Goal: Find specific page/section

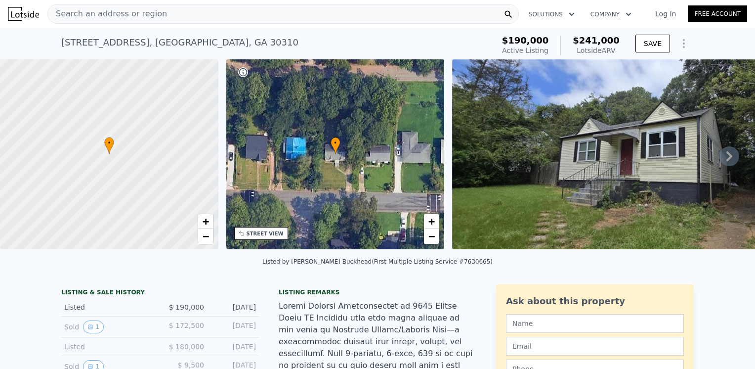
click at [726, 157] on icon at bounding box center [729, 156] width 6 height 10
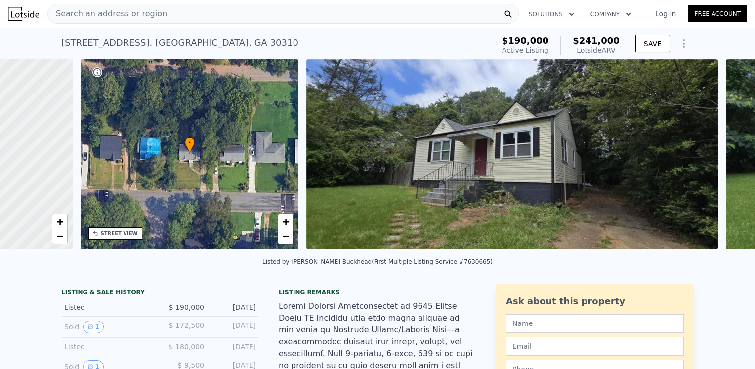
scroll to position [0, 230]
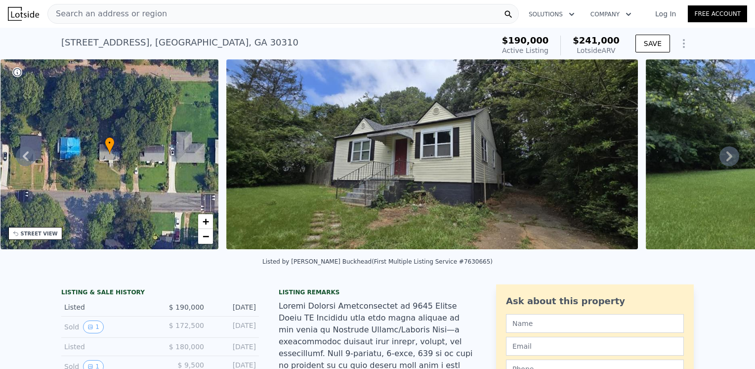
click at [721, 159] on icon at bounding box center [730, 156] width 20 height 20
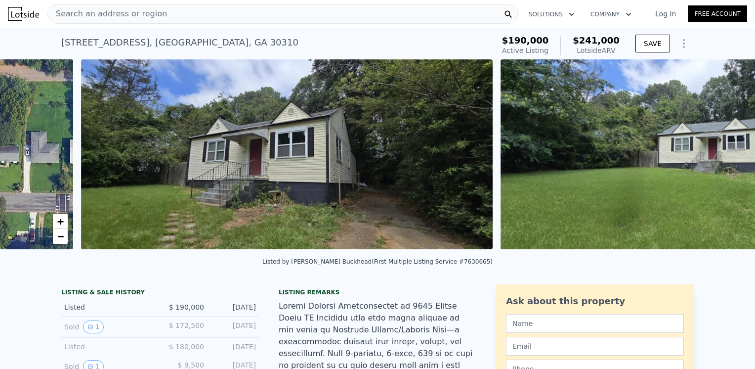
scroll to position [0, 452]
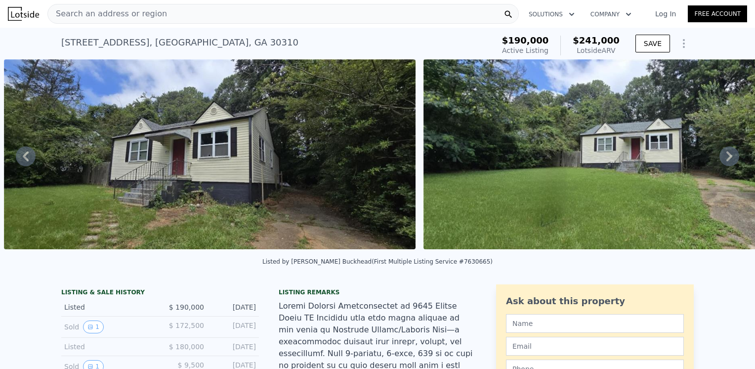
click at [721, 159] on icon at bounding box center [730, 156] width 20 height 20
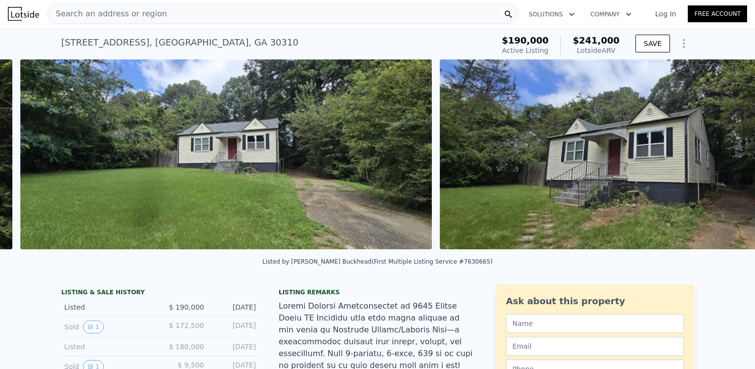
scroll to position [0, 872]
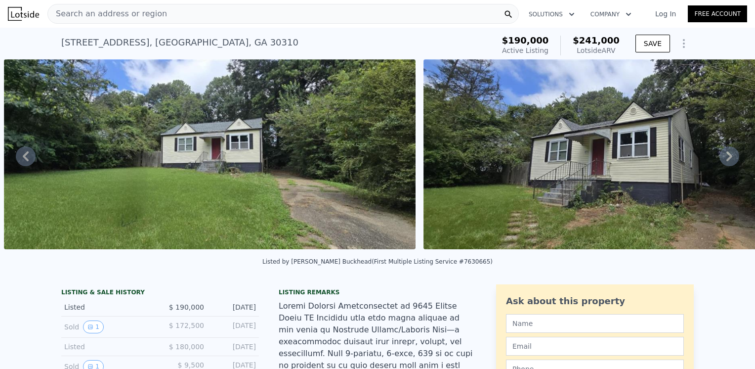
click at [720, 159] on icon at bounding box center [730, 156] width 20 height 20
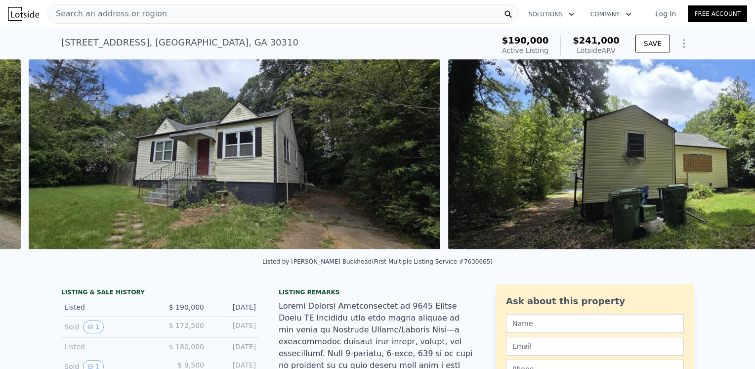
scroll to position [0, 1291]
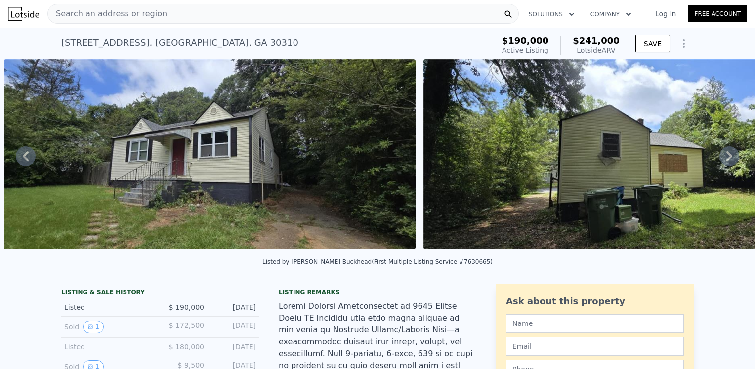
click at [720, 159] on icon at bounding box center [730, 156] width 20 height 20
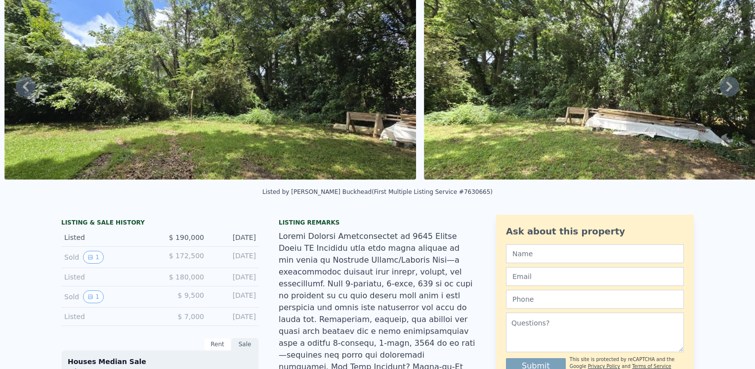
scroll to position [0, 0]
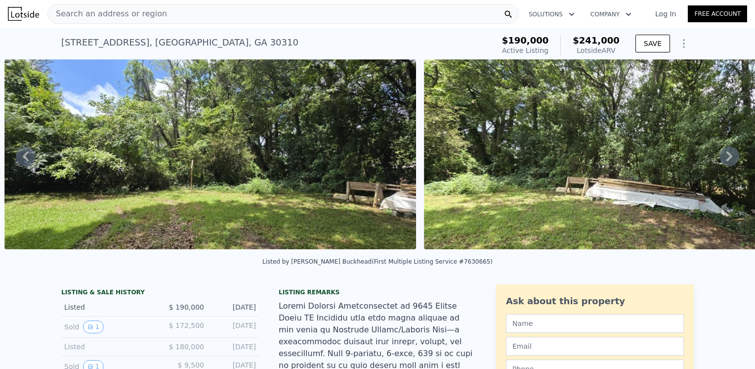
click at [726, 157] on icon at bounding box center [729, 156] width 6 height 10
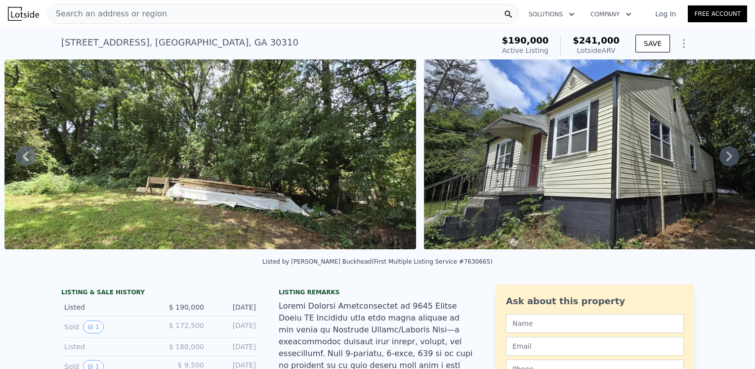
click at [720, 160] on icon at bounding box center [730, 156] width 20 height 20
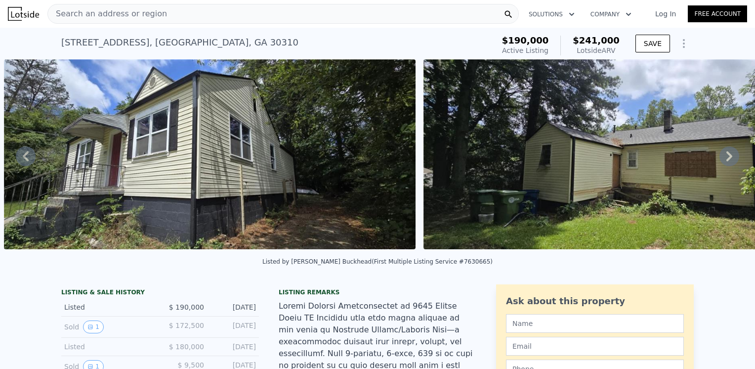
click at [720, 160] on icon at bounding box center [730, 156] width 20 height 20
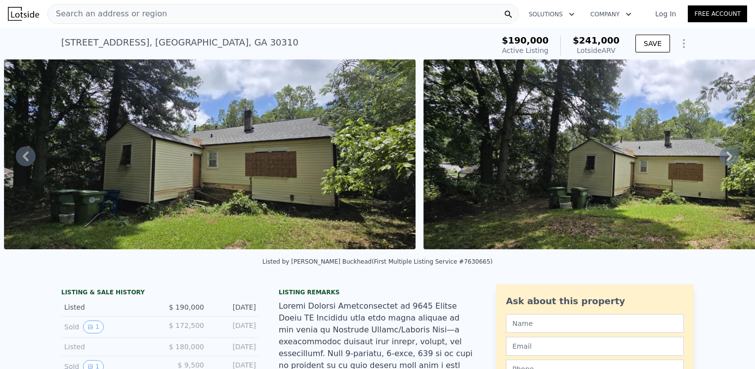
click at [720, 161] on icon at bounding box center [730, 156] width 20 height 20
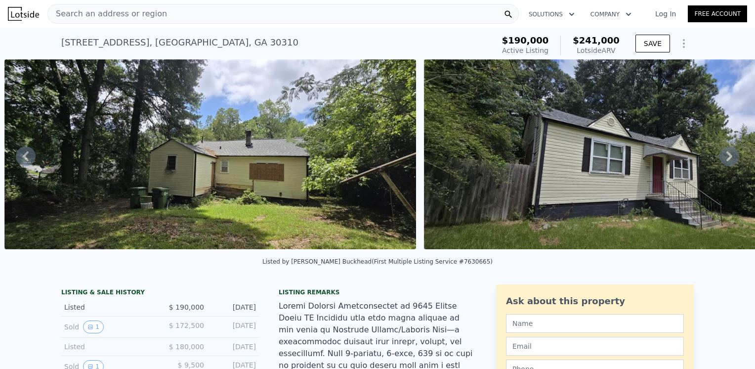
click at [720, 161] on icon at bounding box center [730, 156] width 20 height 20
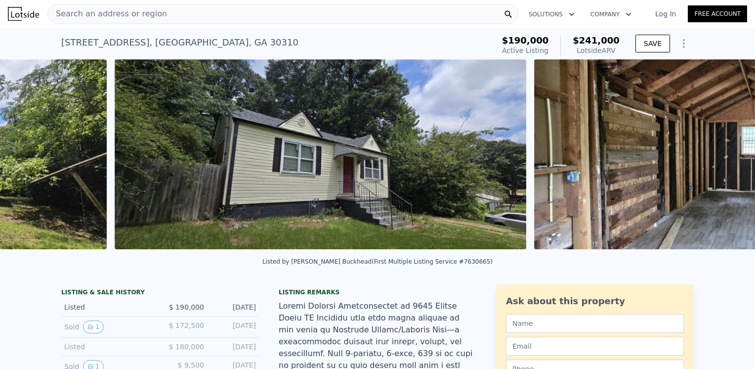
scroll to position [0, 3907]
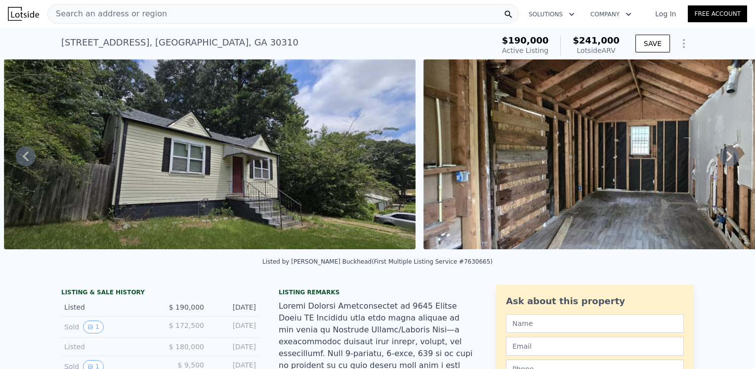
click at [720, 161] on icon at bounding box center [730, 156] width 20 height 20
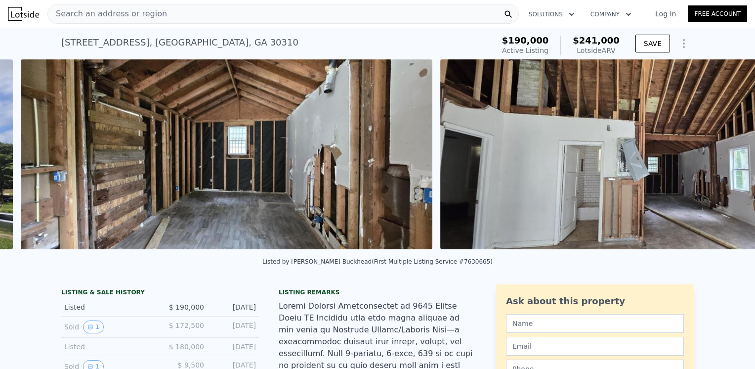
scroll to position [0, 4327]
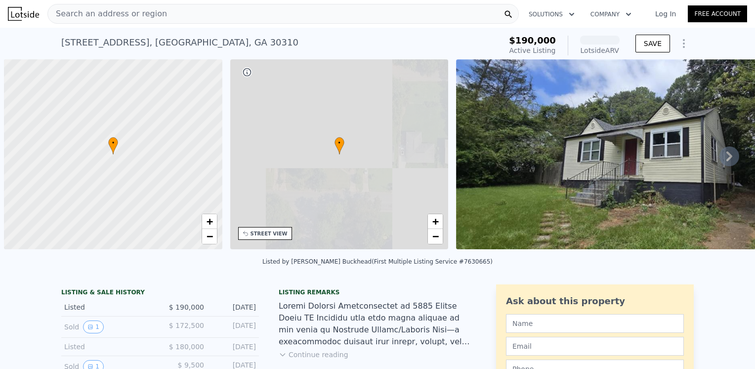
scroll to position [0, 4]
